Goal: Task Accomplishment & Management: Use online tool/utility

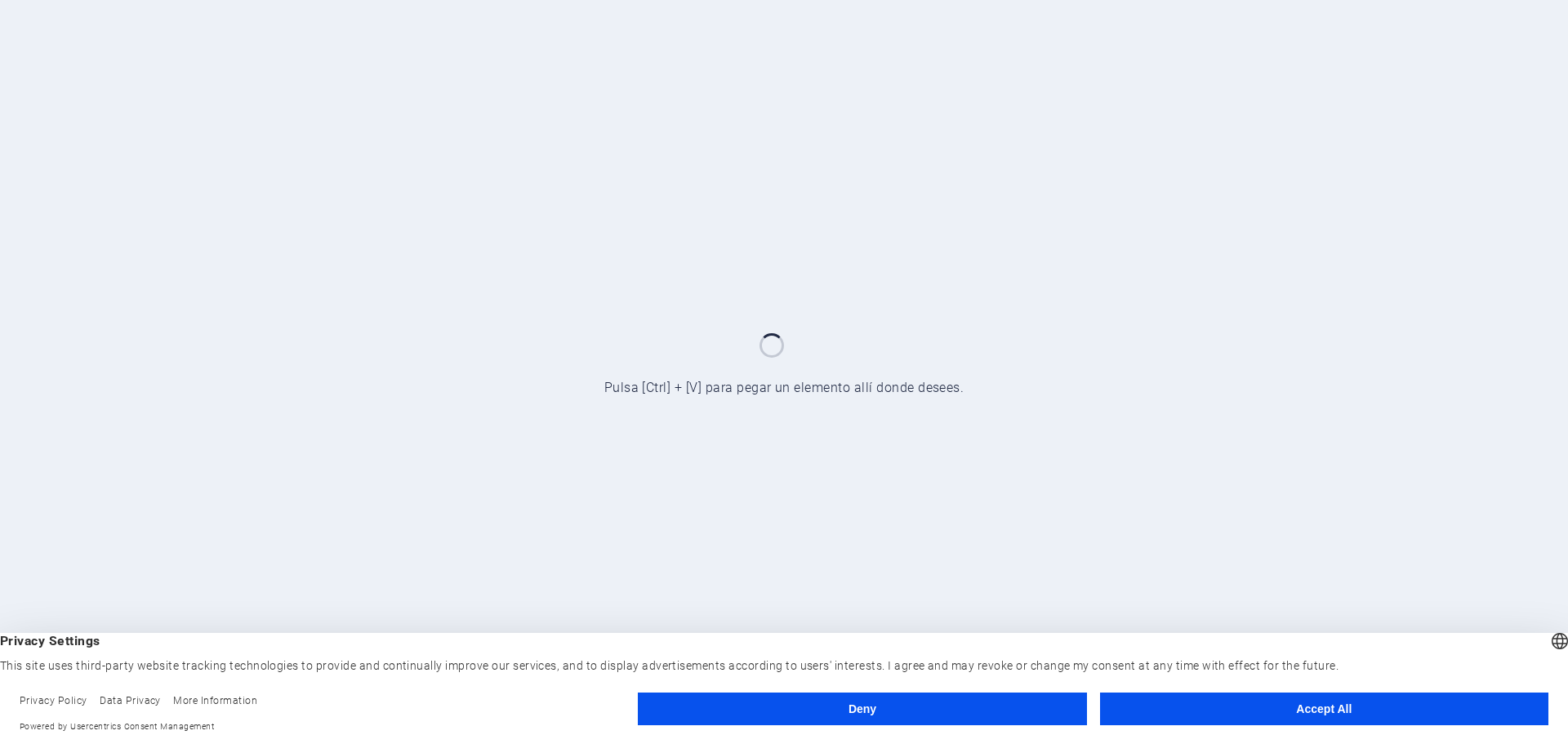
click at [1326, 708] on button "Accept All" at bounding box center [1325, 708] width 448 height 32
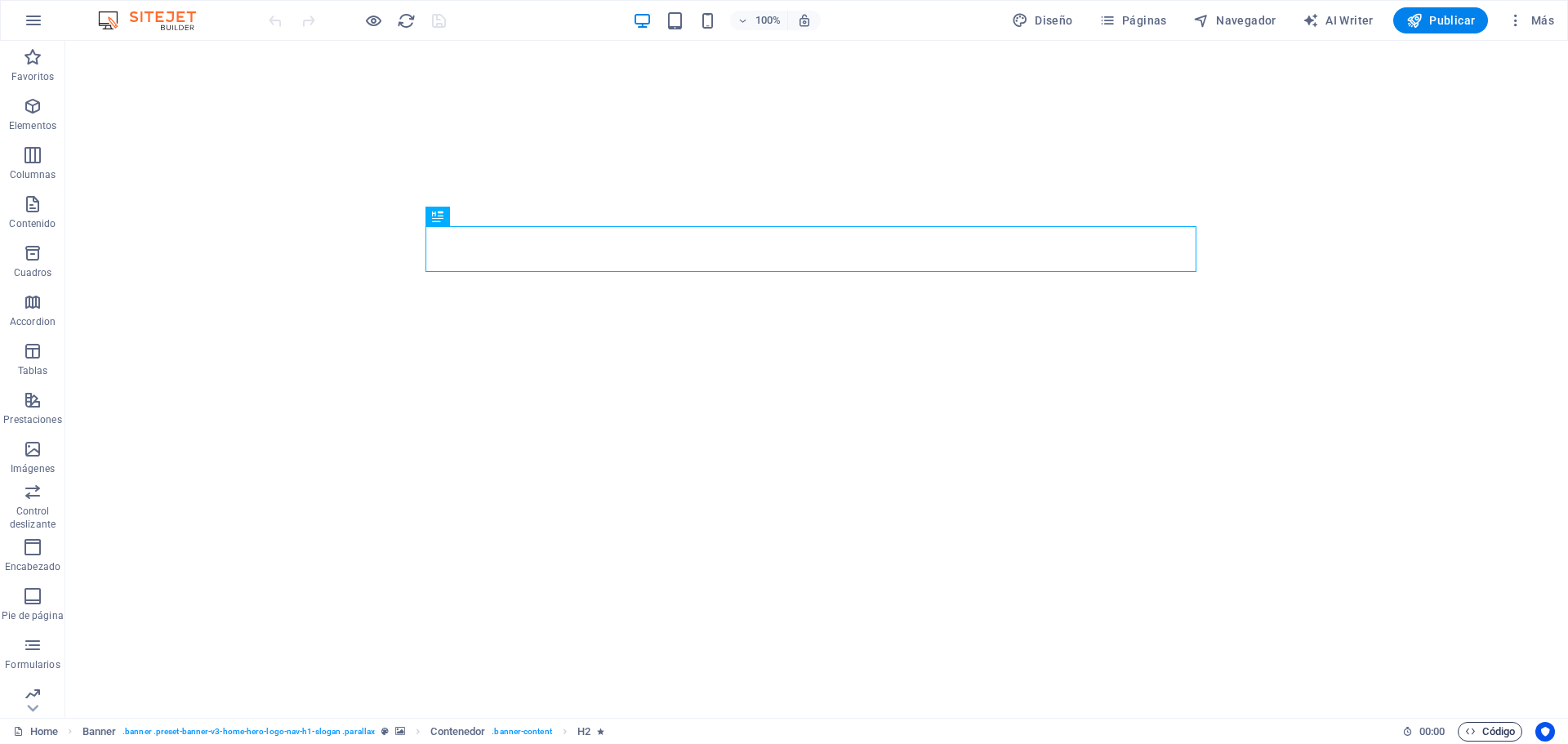
click at [1481, 731] on span "Código" at bounding box center [1490, 732] width 50 height 19
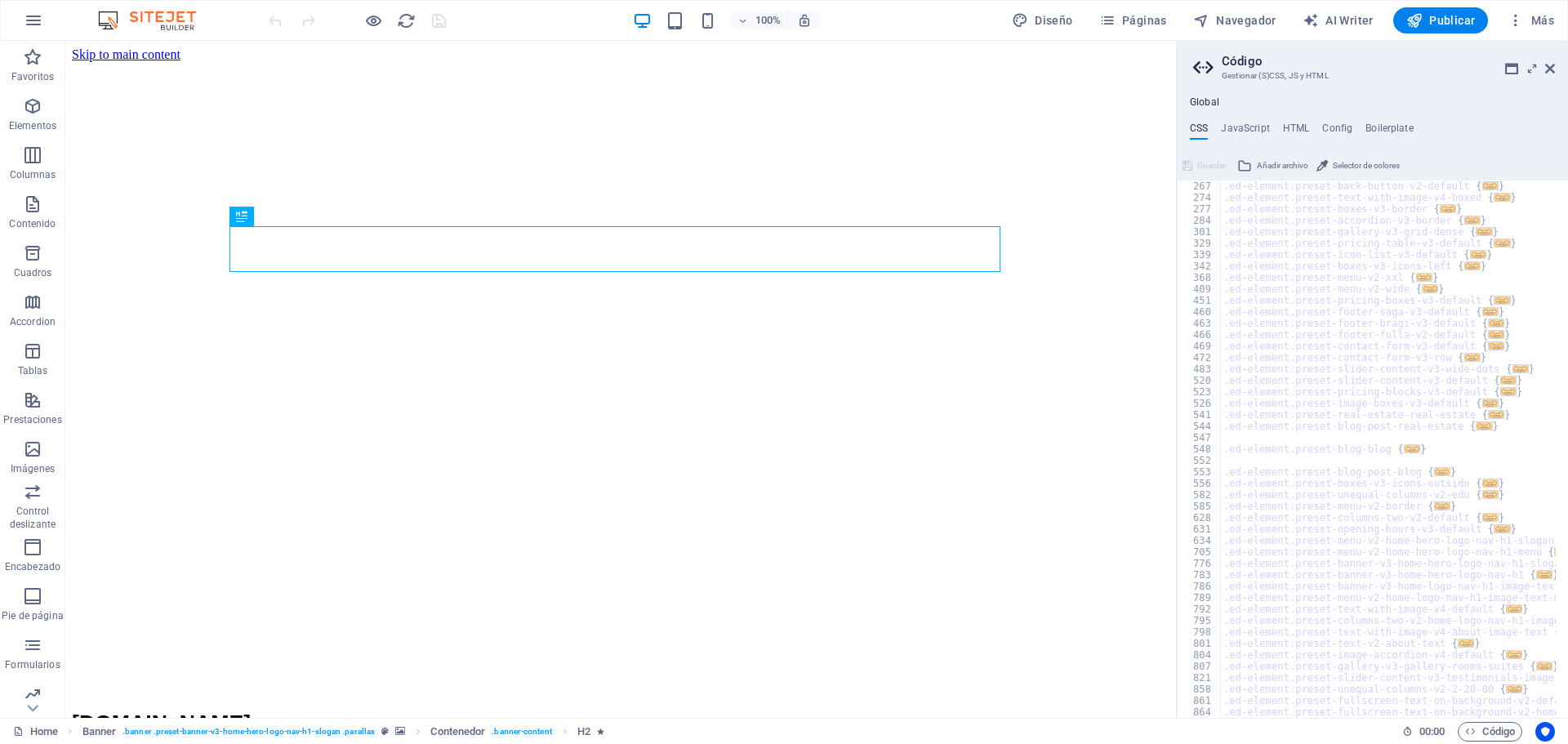
scroll to position [686, 0]
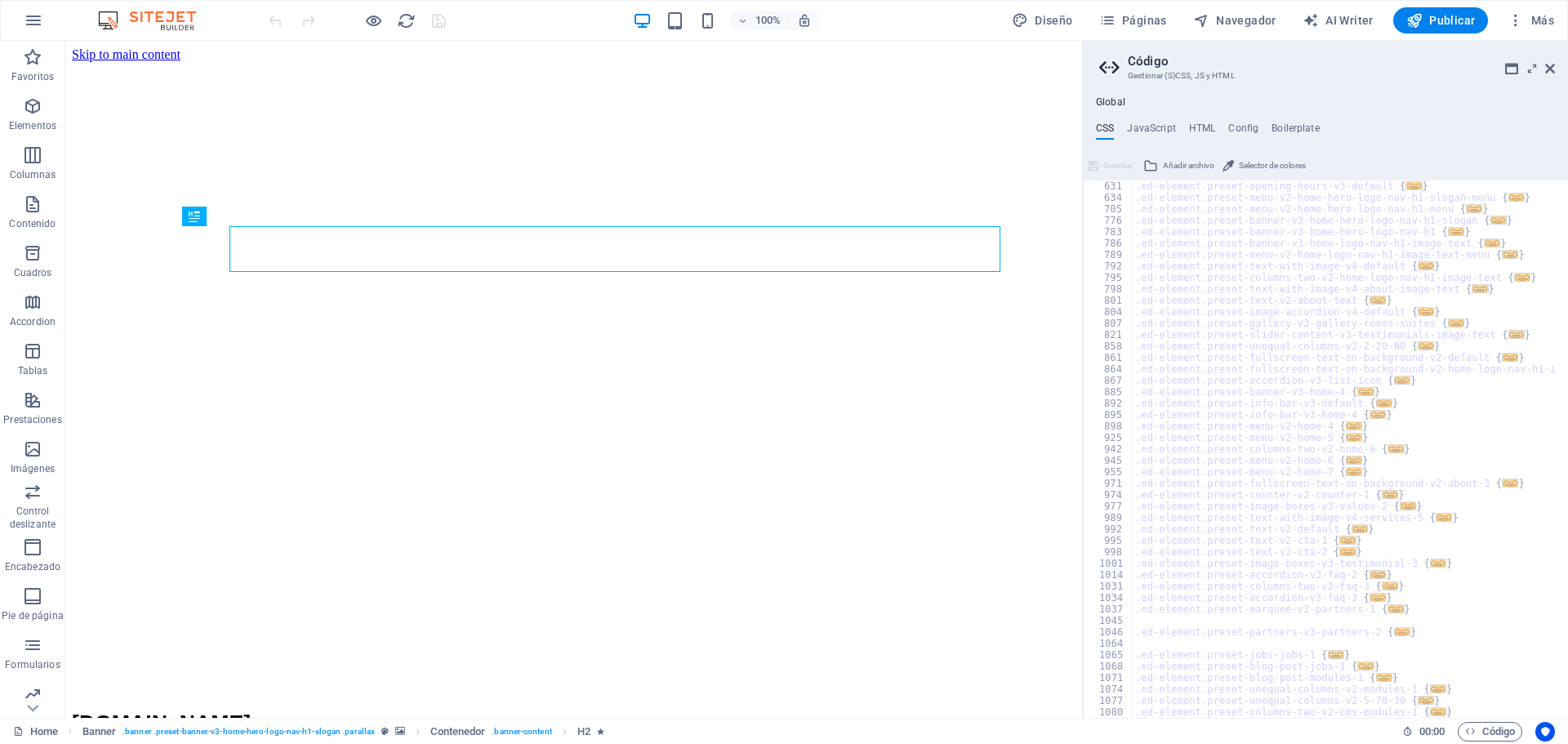
drag, startPoint x: 1178, startPoint y: 355, endPoint x: 904, endPoint y: 349, distance: 274.1
click at [904, 349] on div "Home Favoritos Elementos Columnas Contenido Cuadros Accordion Tablas Prestacion…" at bounding box center [784, 379] width 1568 height 677
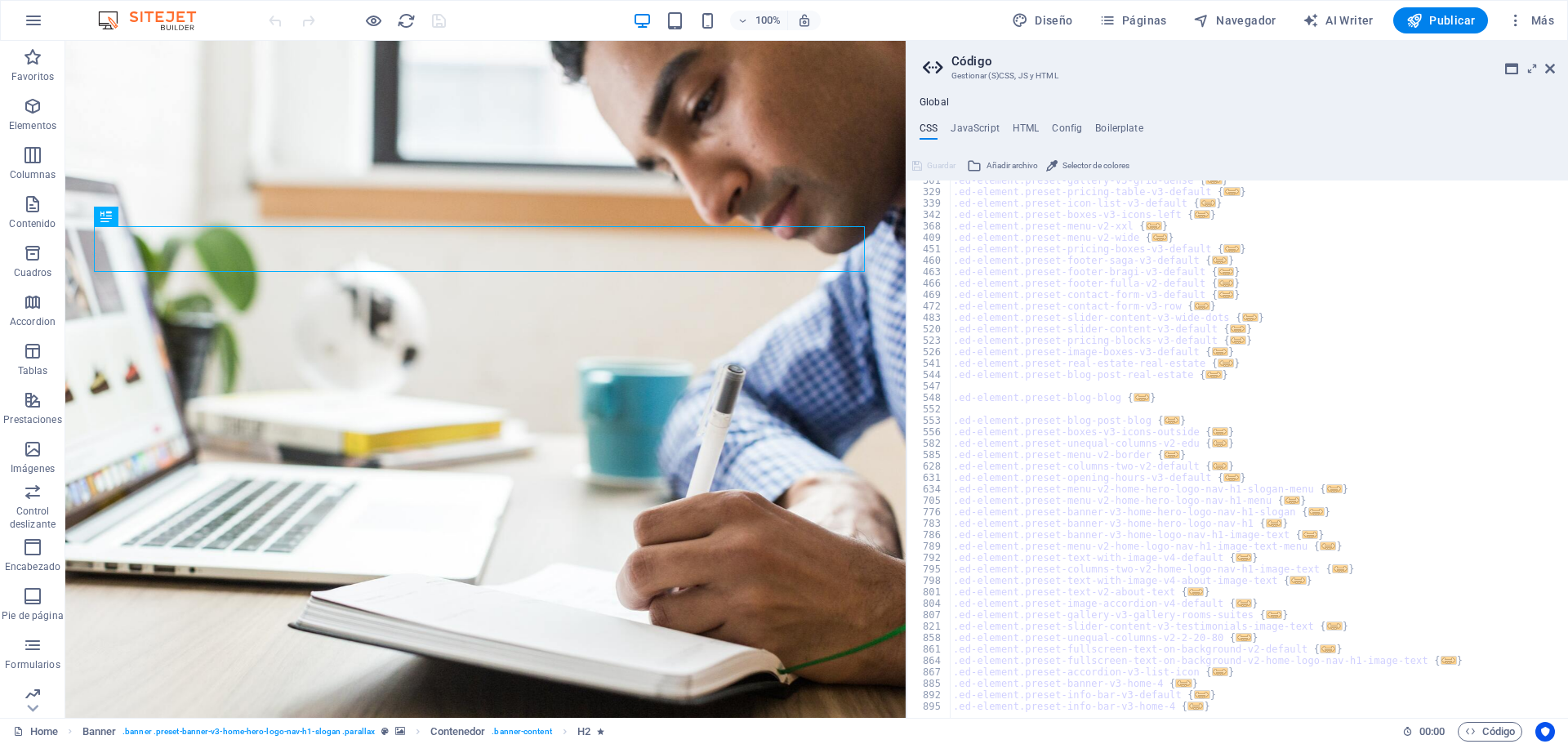
scroll to position [0, 0]
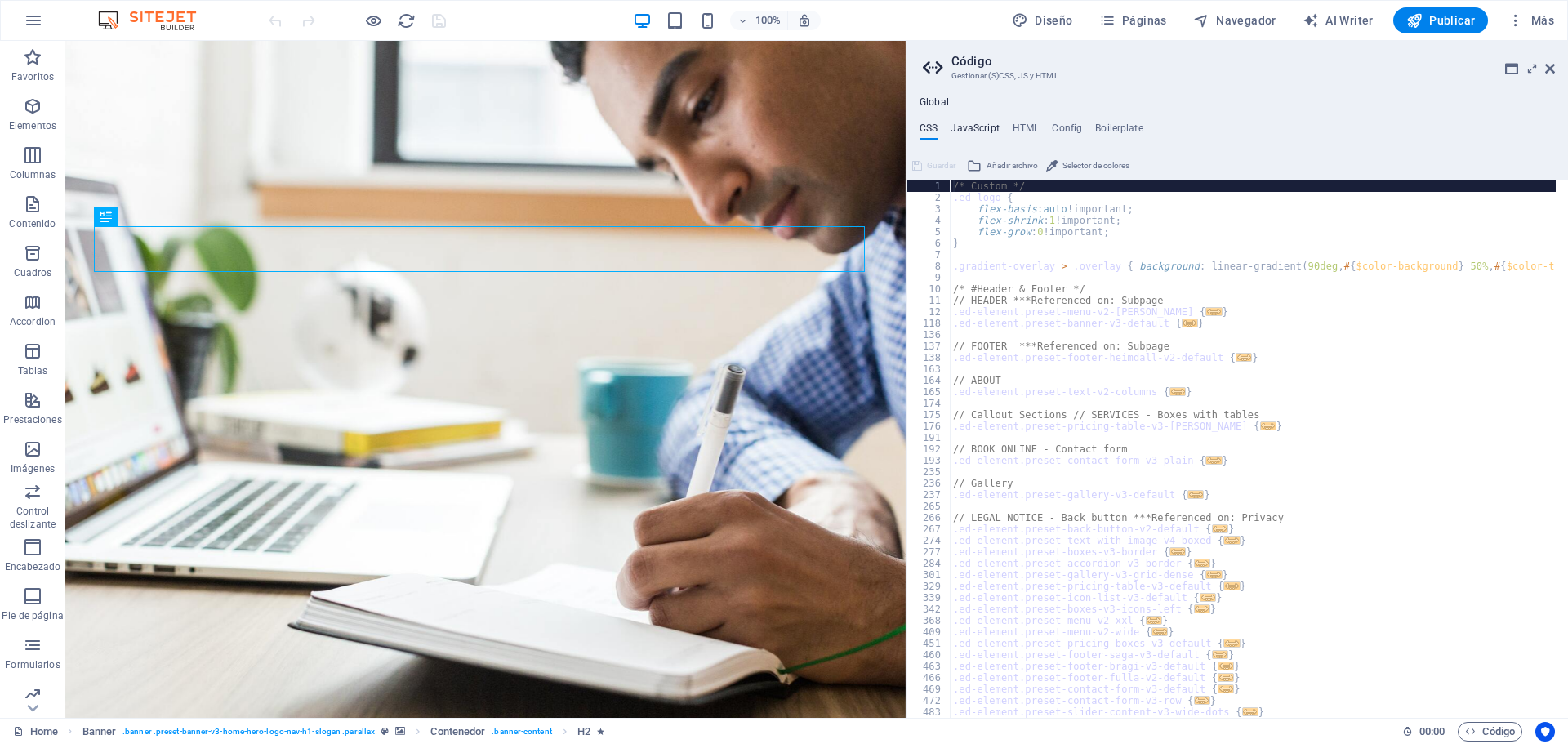
click at [994, 128] on h4 "JavaScript" at bounding box center [974, 131] width 48 height 18
type textarea "/* JS for preset "Menu V2" */"
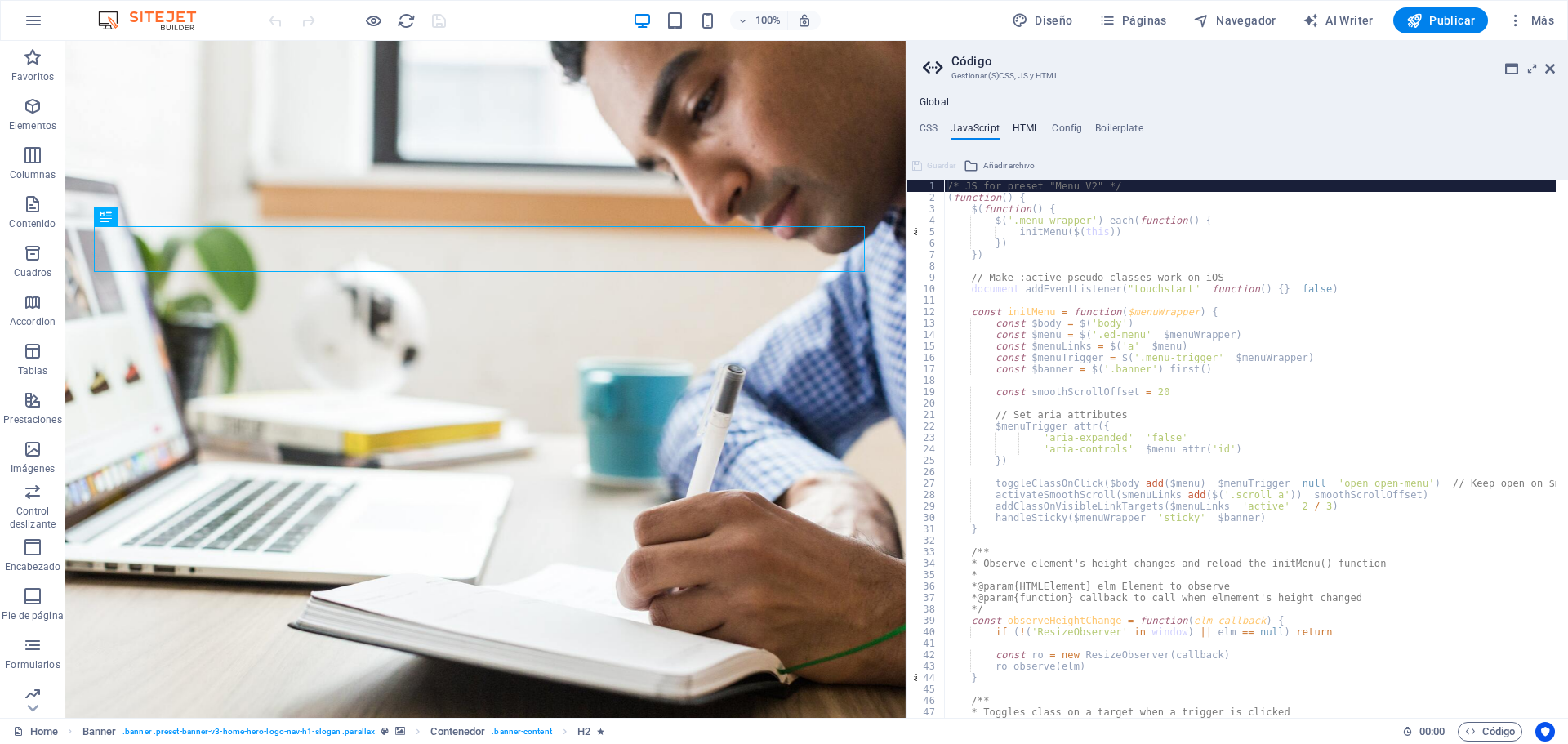
click at [1013, 128] on h4 "HTML" at bounding box center [1026, 131] width 27 height 18
type textarea "<a href="#main-content" class="wv-link-content button">Skip to main content</a>"
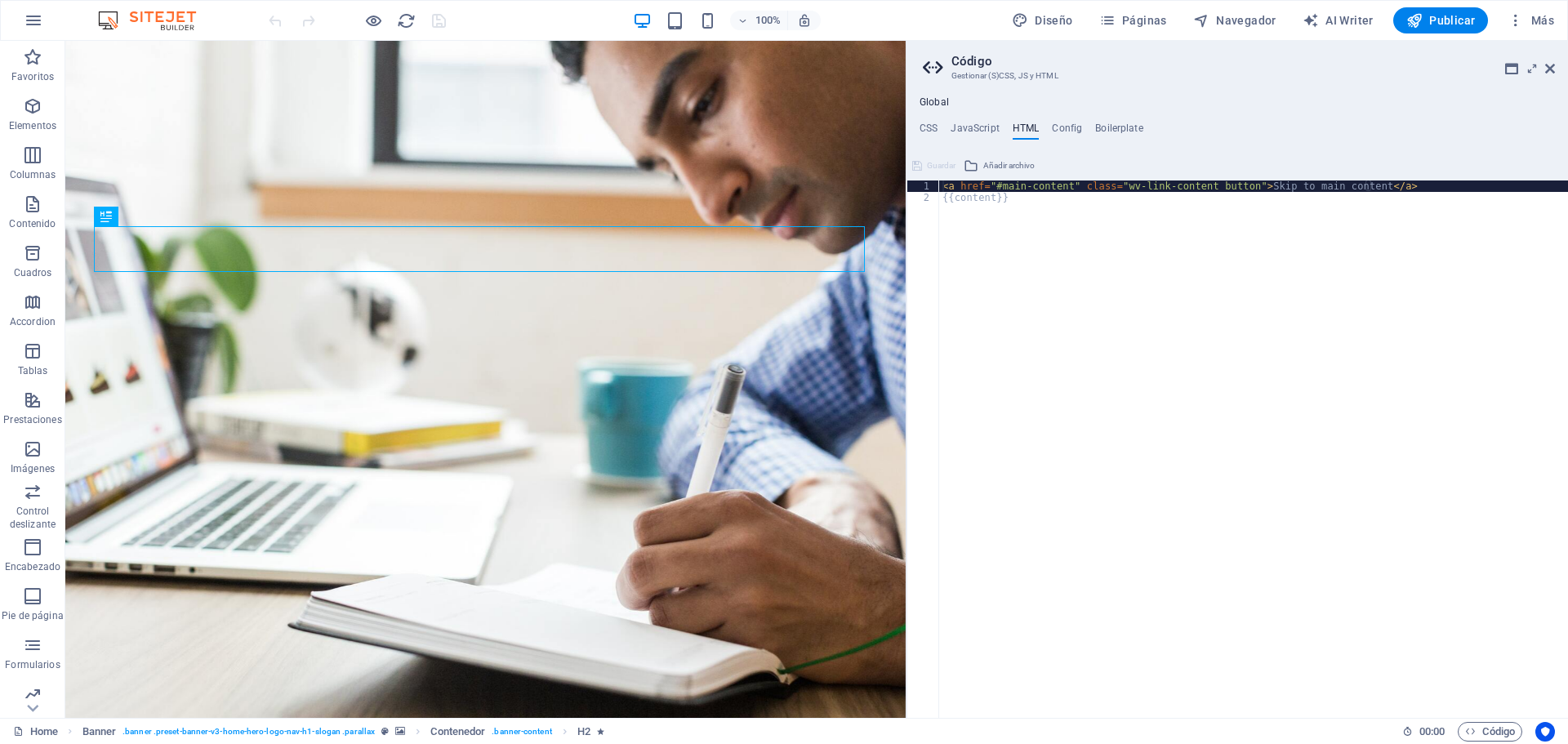
click at [1050, 128] on ul "CSS JavaScript HTML Config Boilerplate" at bounding box center [1237, 131] width 662 height 18
drag, startPoint x: 1079, startPoint y: 127, endPoint x: 1065, endPoint y: 126, distance: 14.0
click at [1077, 127] on h4 "Config" at bounding box center [1066, 131] width 31 height 18
type textarea "$color-background: #F4F4F9;"
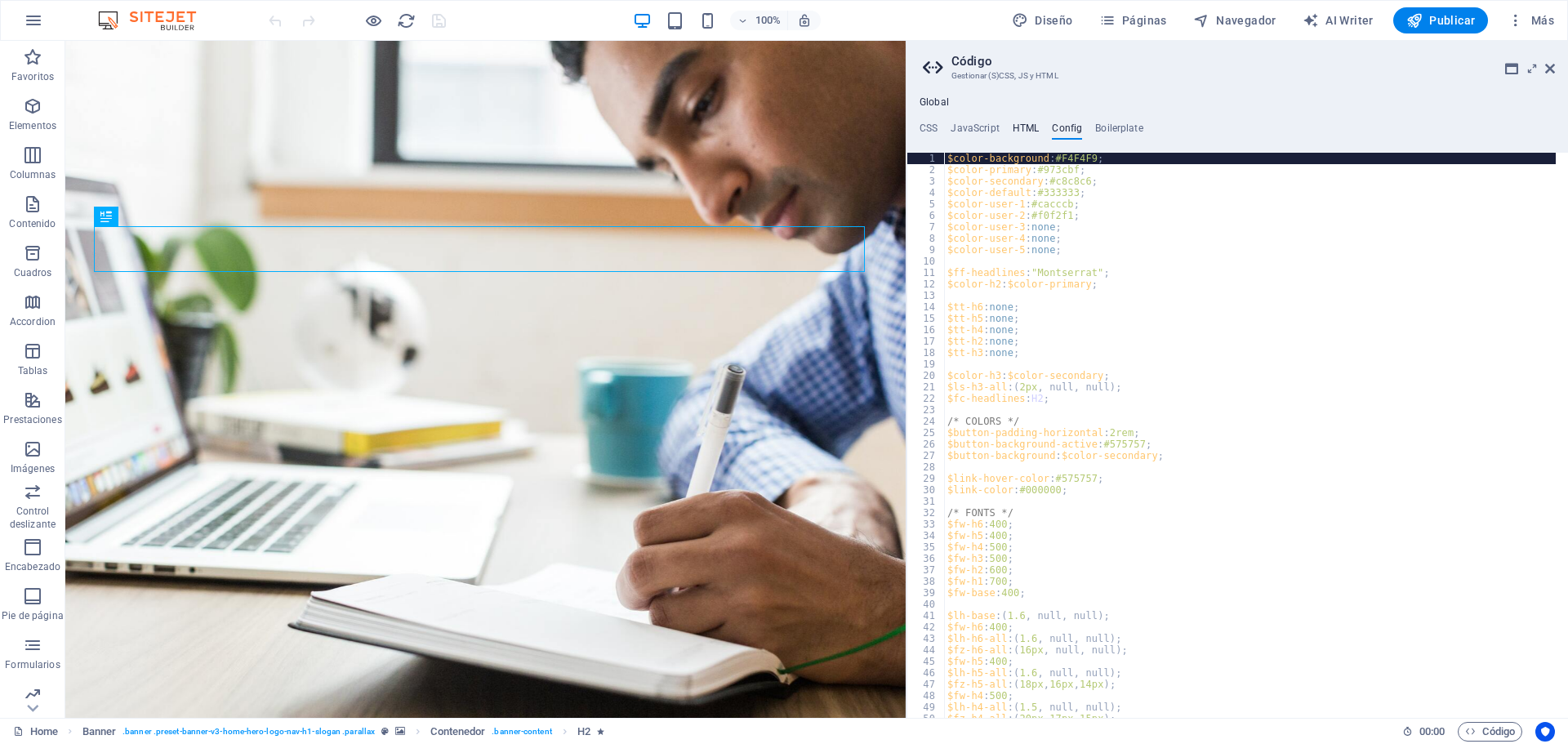
click at [1026, 125] on h4 "HTML" at bounding box center [1026, 131] width 27 height 18
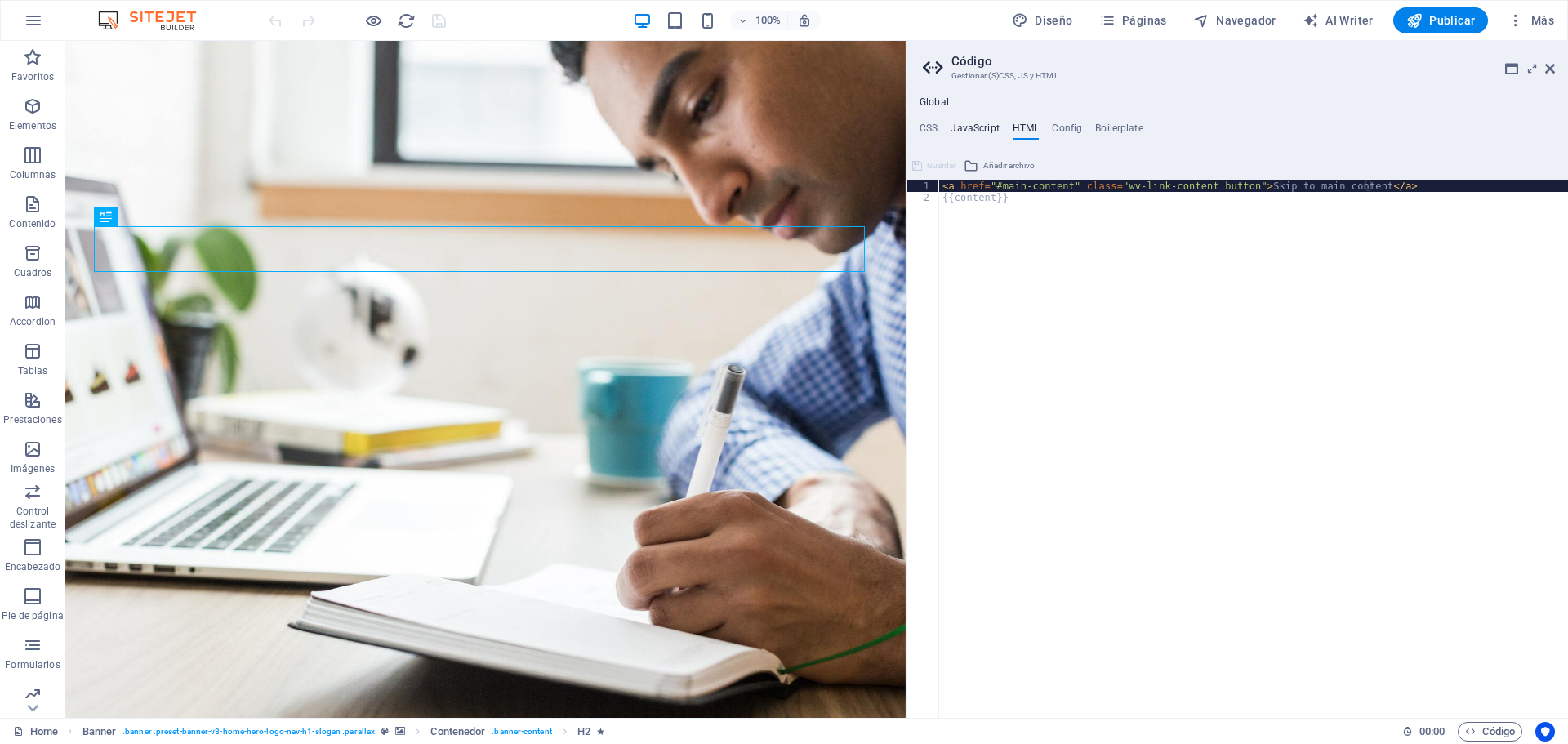
click at [989, 126] on h4 "JavaScript" at bounding box center [974, 131] width 48 height 18
